Goal: Task Accomplishment & Management: Manage account settings

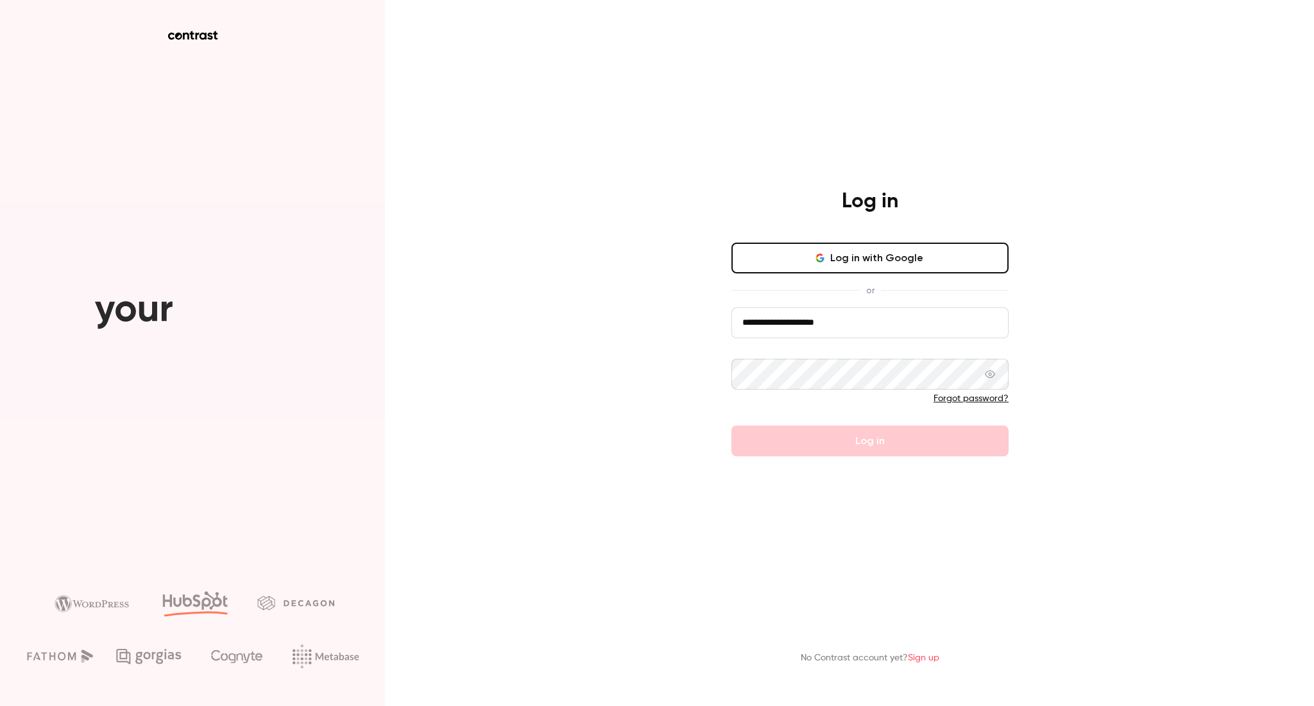
click at [871, 325] on input "**********" at bounding box center [870, 322] width 277 height 31
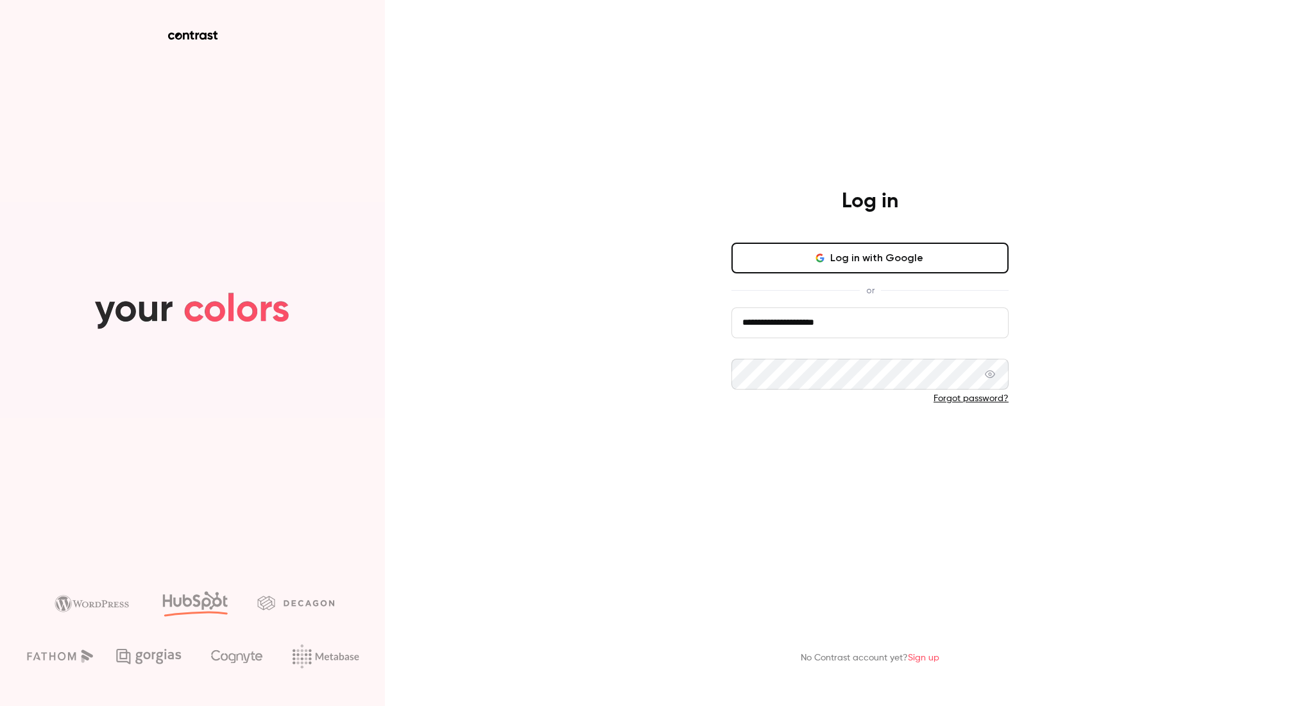
click at [788, 441] on button "Log in" at bounding box center [870, 440] width 277 height 31
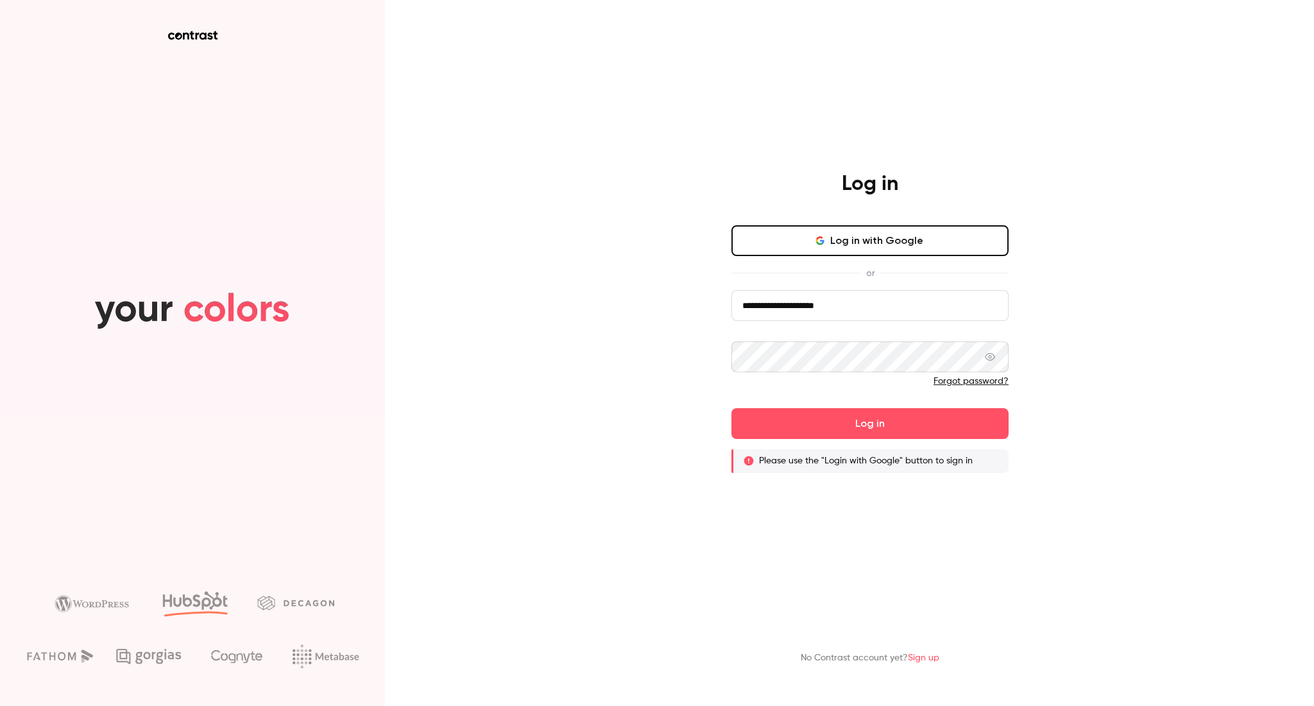
click at [868, 245] on button "Log in with Google" at bounding box center [870, 240] width 277 height 31
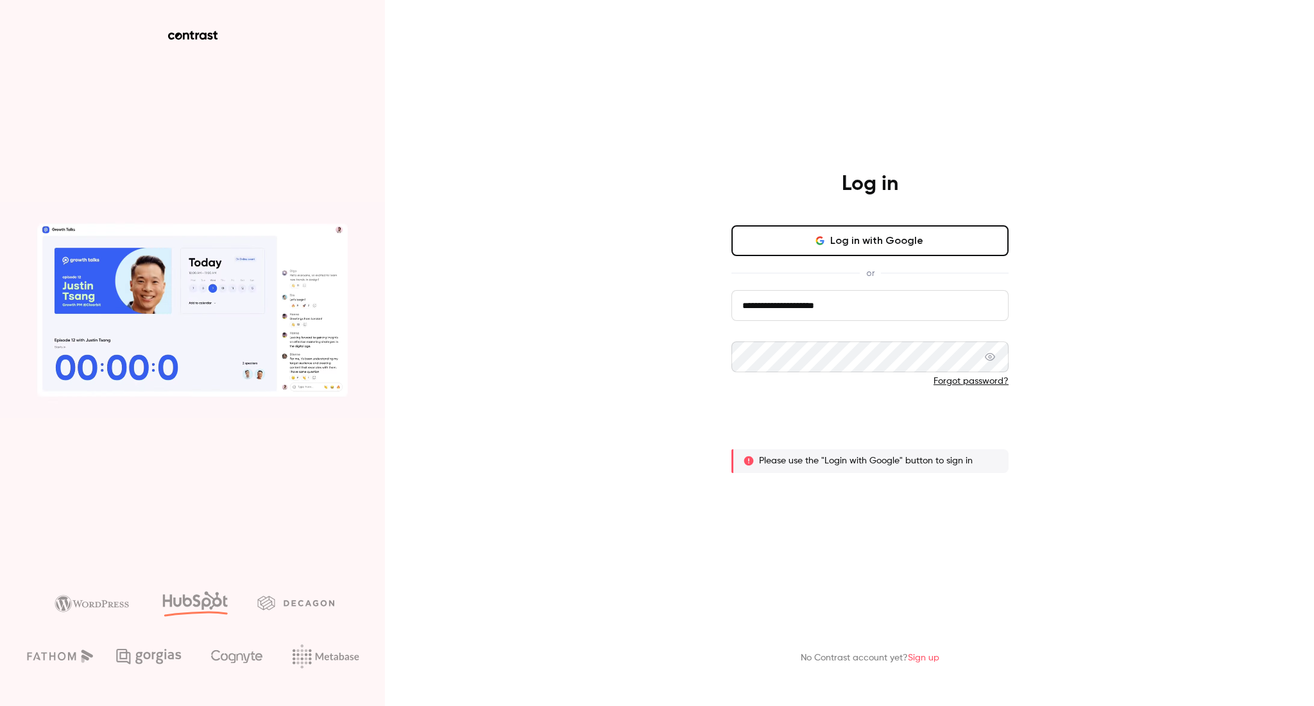
click at [807, 424] on button "Log in" at bounding box center [870, 423] width 277 height 31
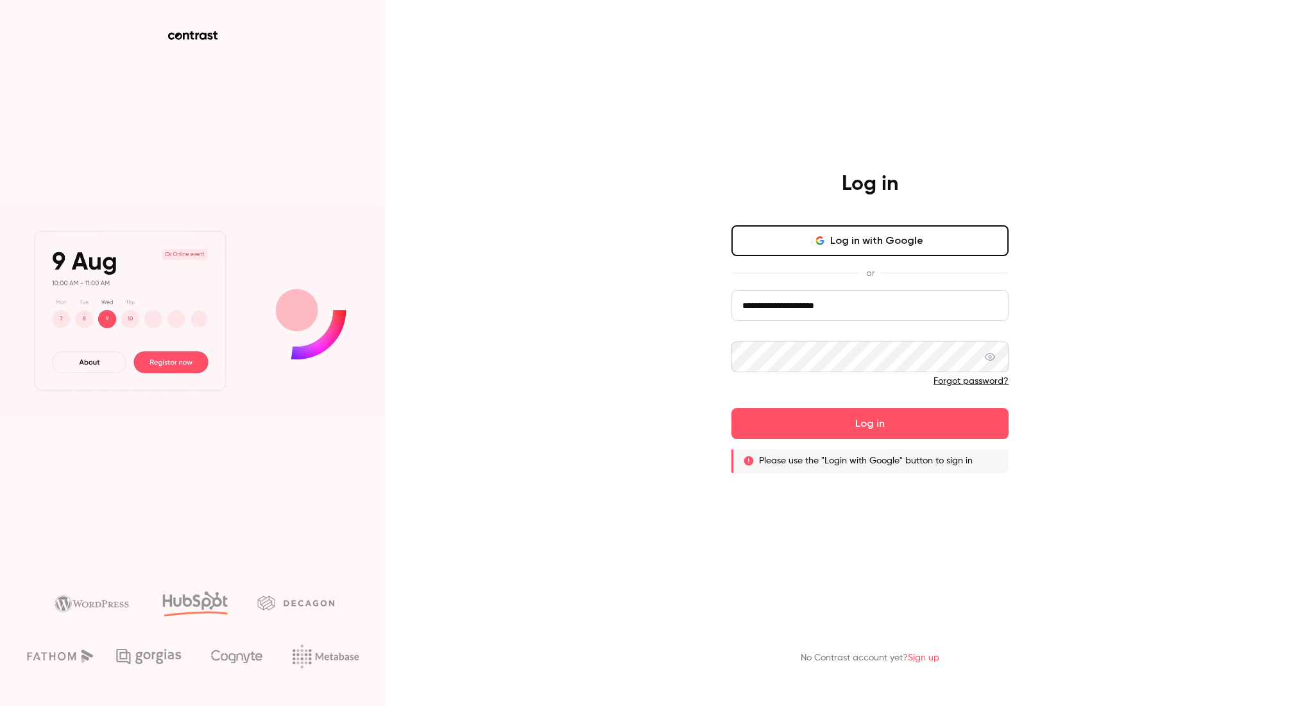
type input "**********"
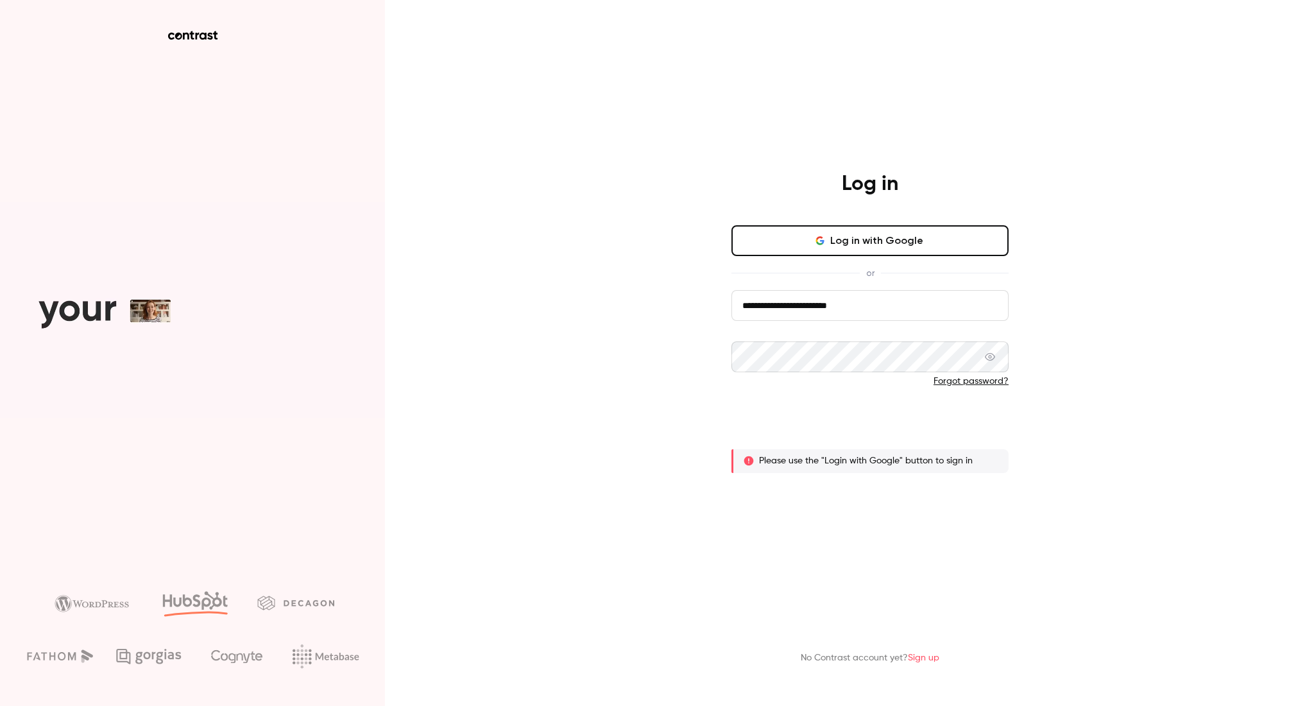
click at [816, 420] on button "Log in" at bounding box center [870, 423] width 277 height 31
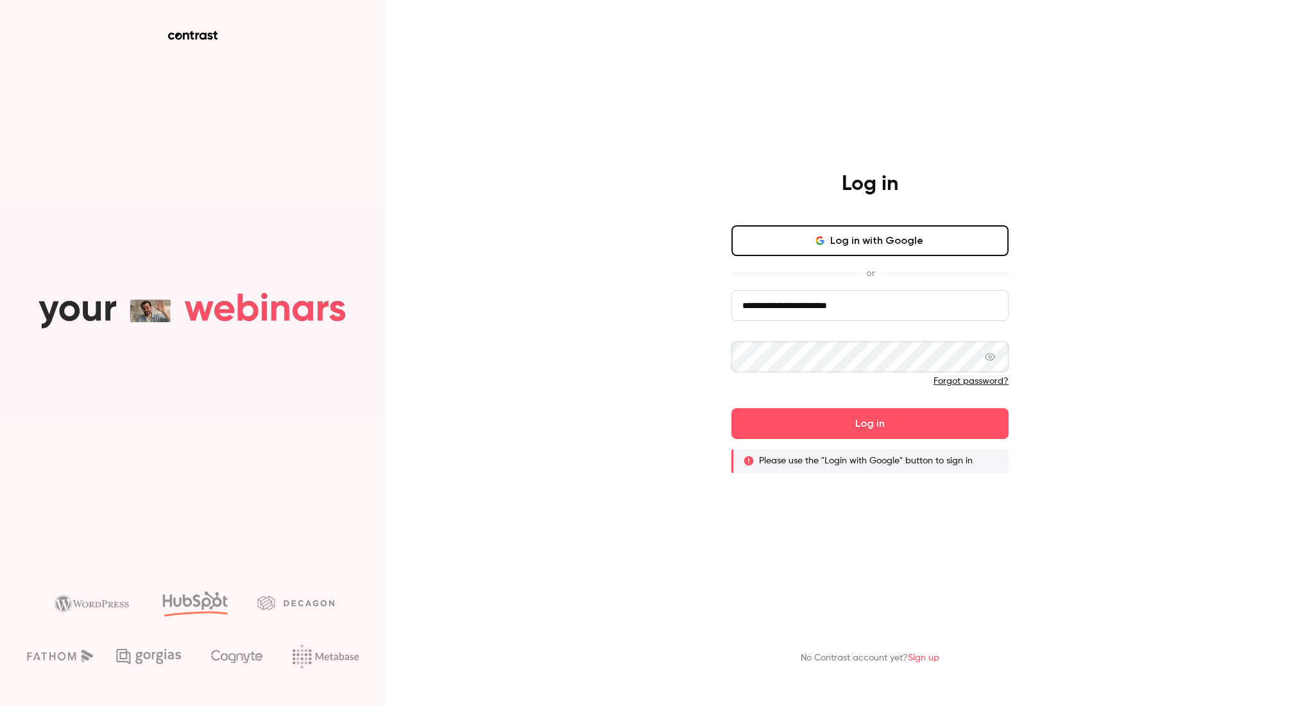
click at [860, 237] on button "Log in with Google" at bounding box center [870, 240] width 277 height 31
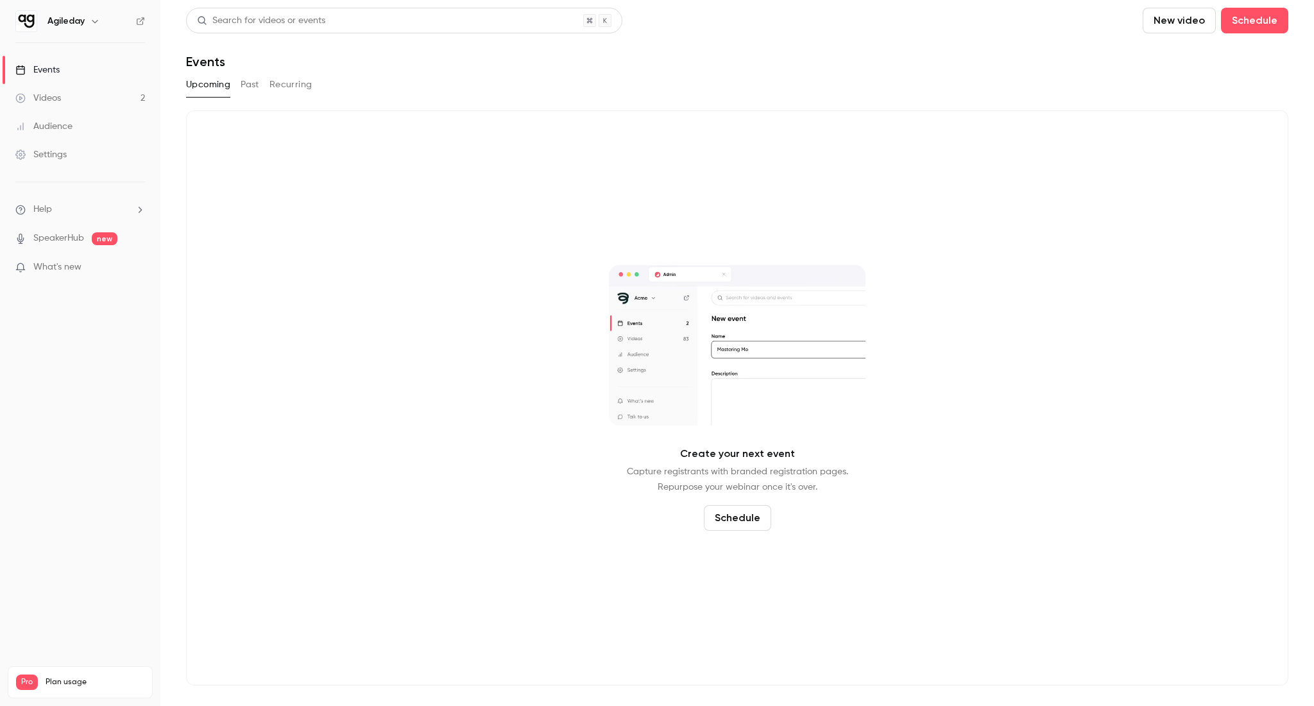
click at [92, 96] on link "Videos 2" at bounding box center [80, 98] width 160 height 28
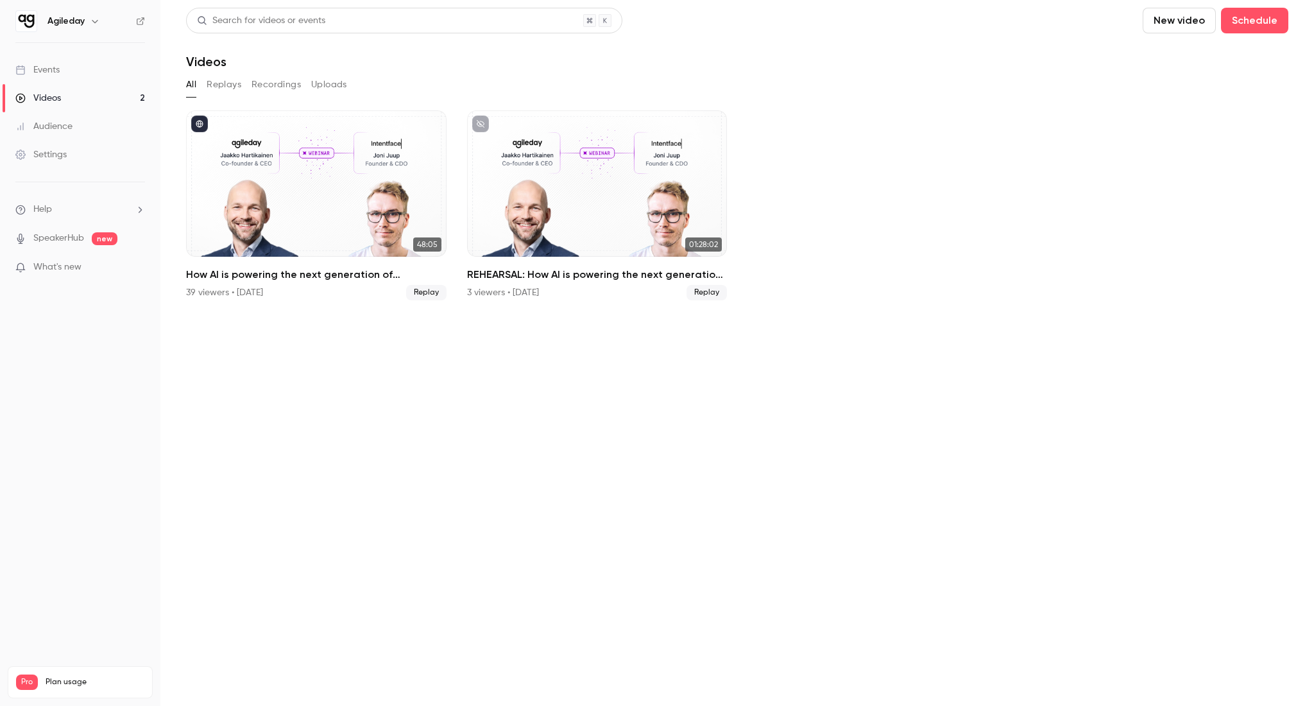
click at [60, 152] on div "Settings" at bounding box center [40, 154] width 51 height 13
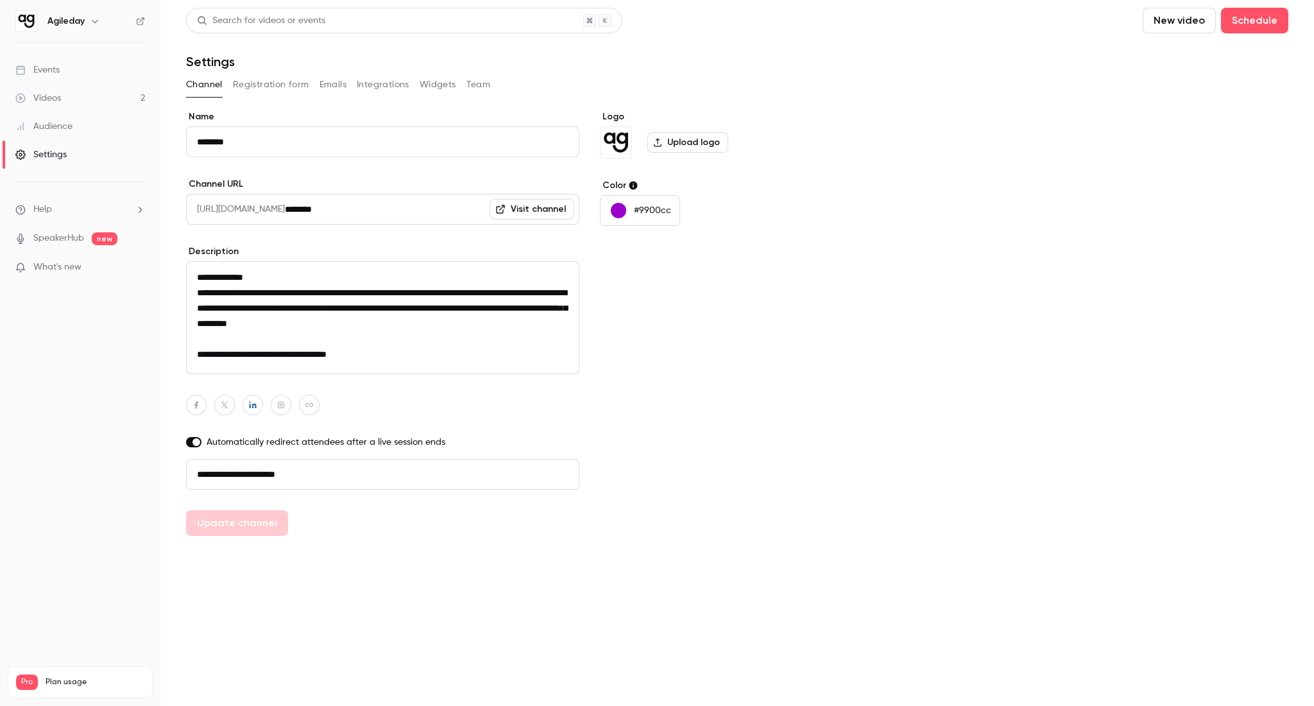
click at [90, 19] on icon "button" at bounding box center [95, 21] width 10 height 10
click at [69, 117] on div "Billing" at bounding box center [133, 118] width 172 height 13
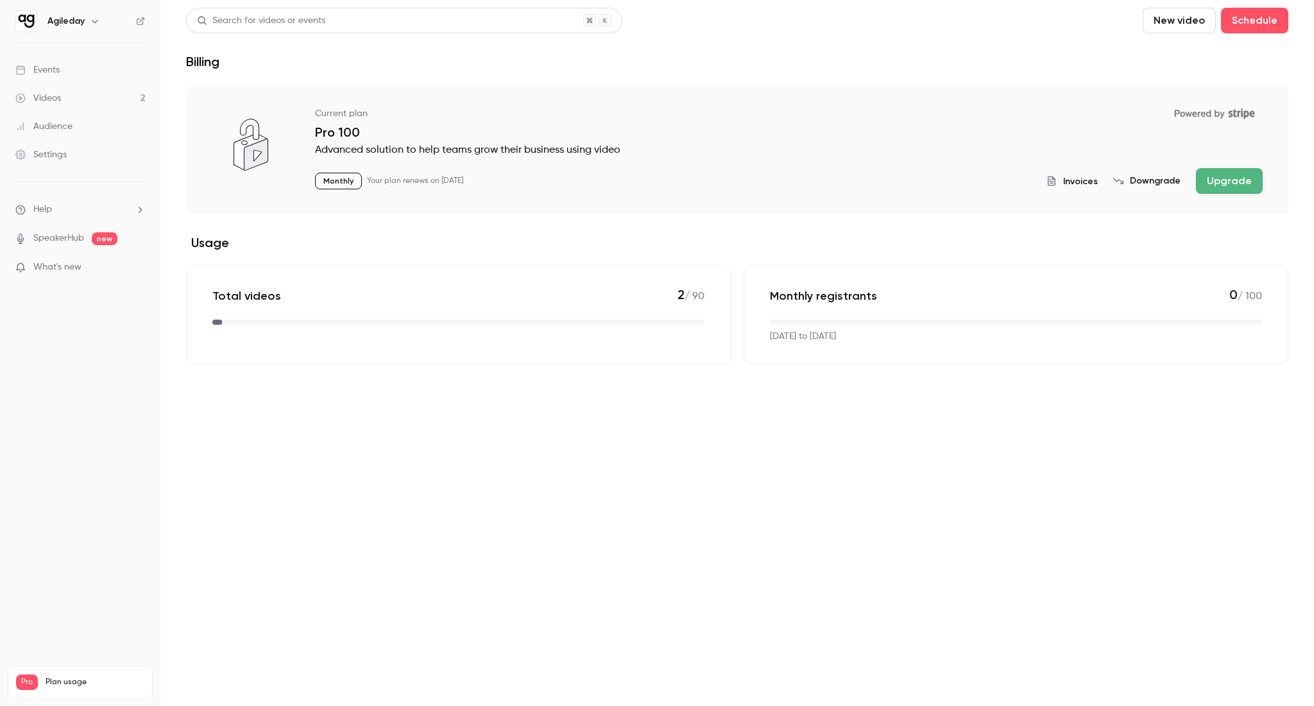
click at [1148, 178] on button "Downgrade" at bounding box center [1146, 181] width 67 height 13
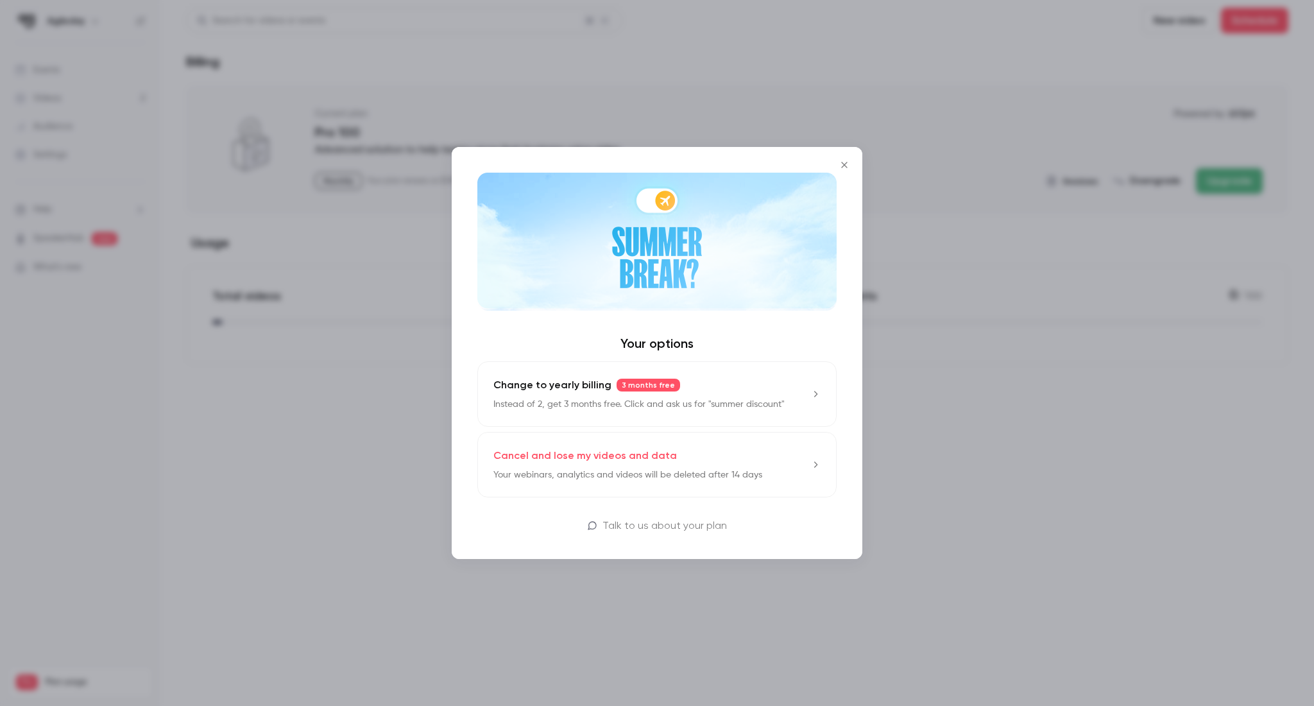
click at [847, 162] on icon "Close" at bounding box center [844, 165] width 15 height 10
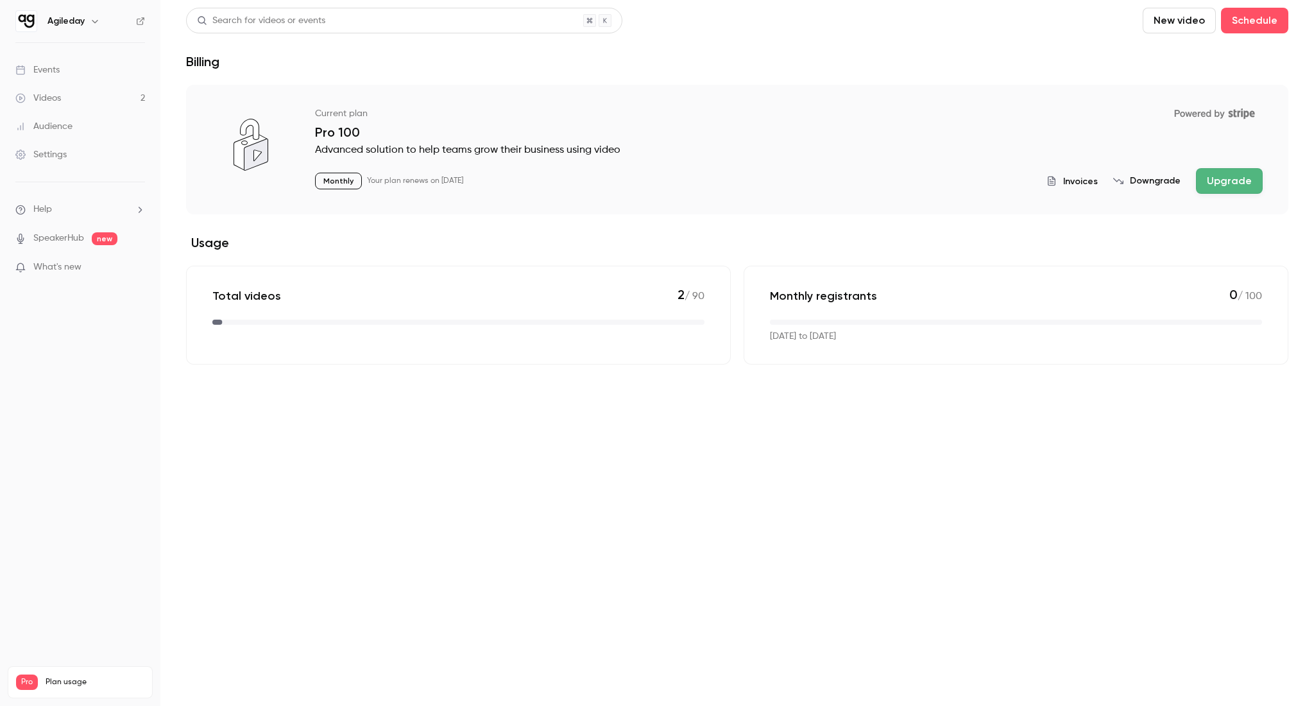
click at [1077, 185] on span "Invoices" at bounding box center [1080, 181] width 35 height 13
